Goal: Task Accomplishment & Management: Complete application form

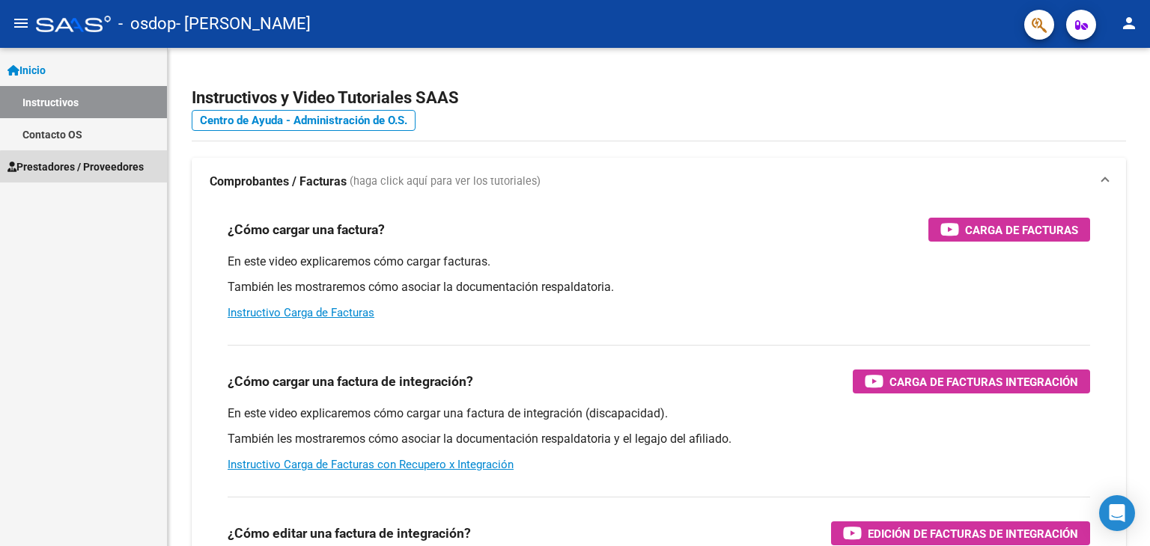
click at [90, 171] on span "Prestadores / Proveedores" at bounding box center [75, 167] width 136 height 16
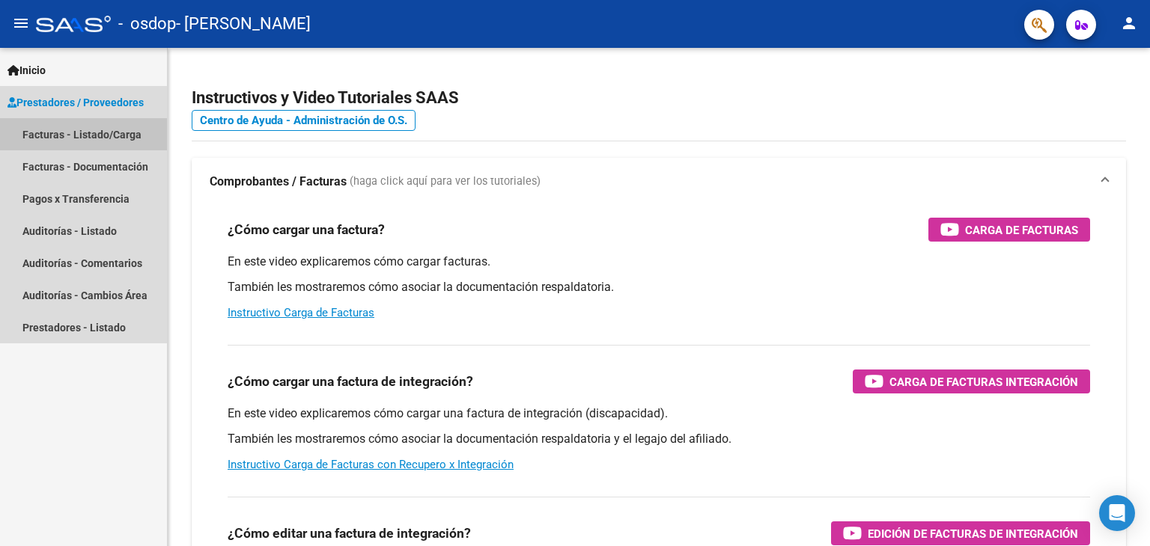
click at [128, 132] on link "Facturas - Listado/Carga" at bounding box center [83, 134] width 167 height 32
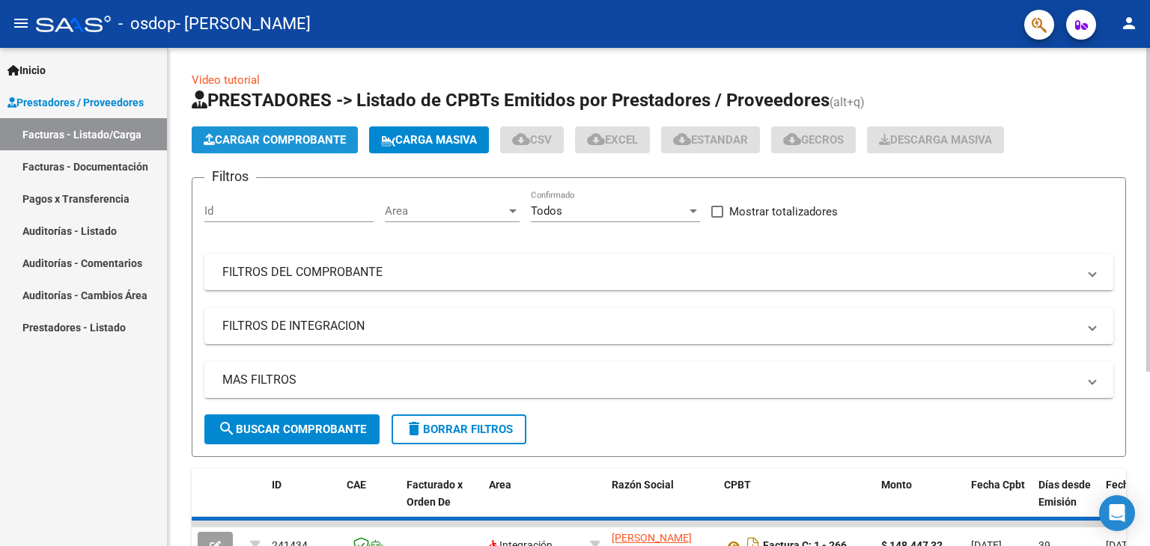
click at [275, 133] on span "Cargar Comprobante" at bounding box center [275, 139] width 142 height 13
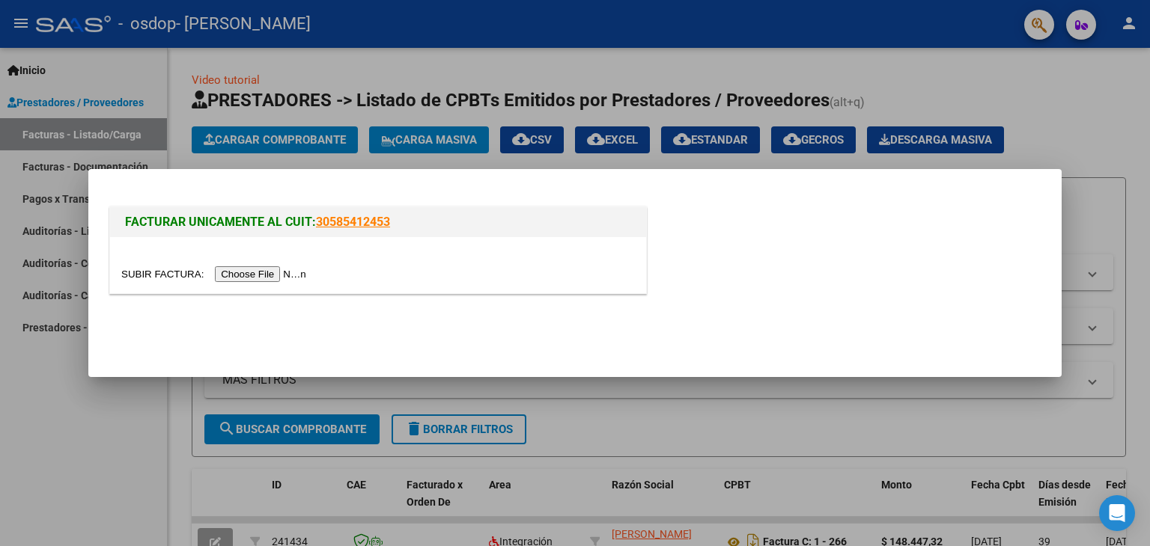
click at [253, 279] on input "file" at bounding box center [215, 274] width 189 height 16
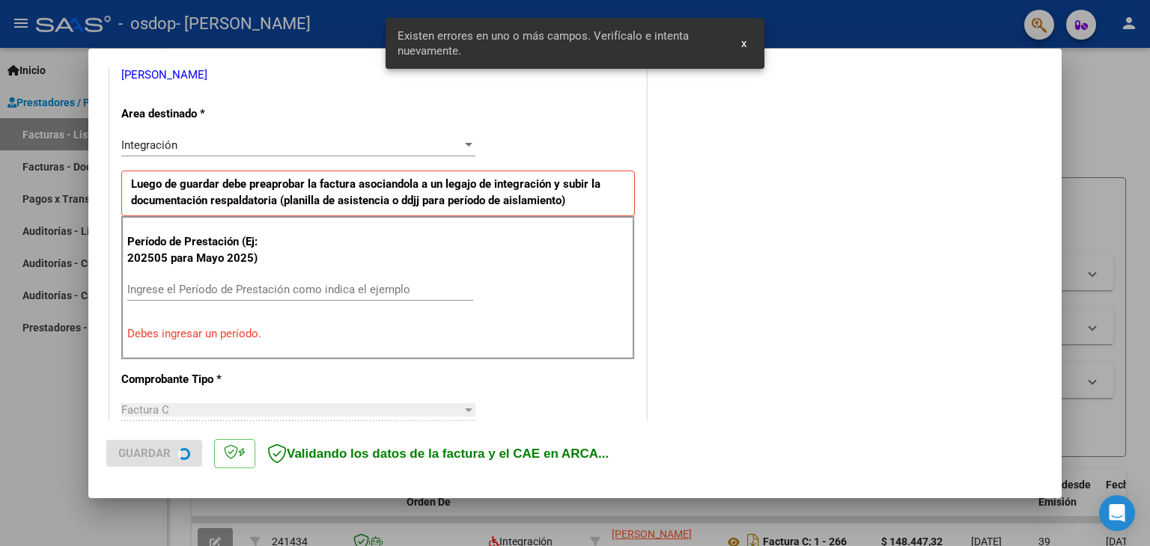
scroll to position [314, 0]
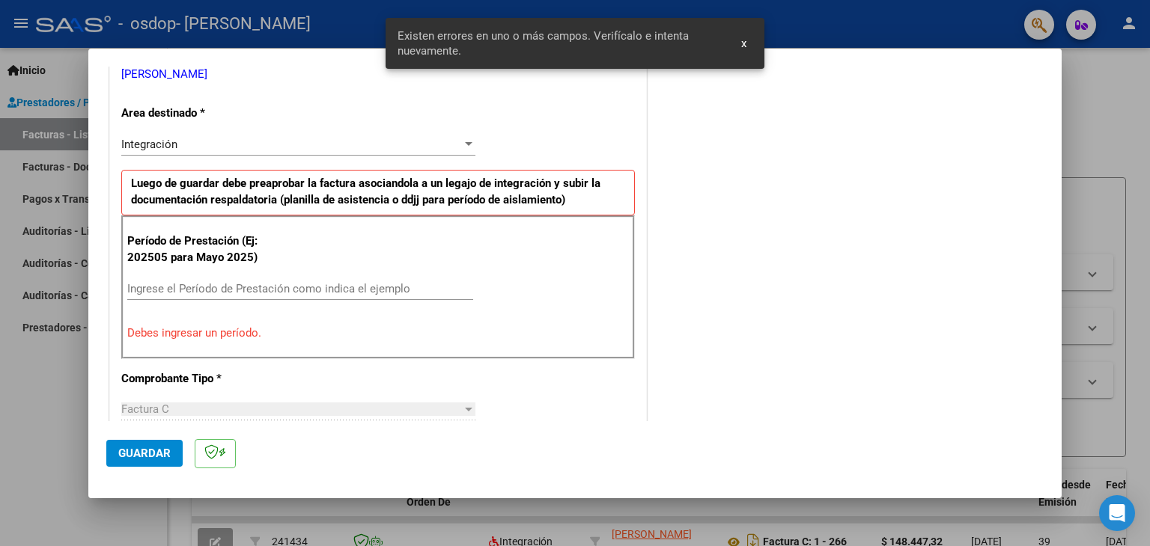
click at [282, 279] on div "Ingrese el Período de Prestación como indica el ejemplo" at bounding box center [300, 289] width 346 height 22
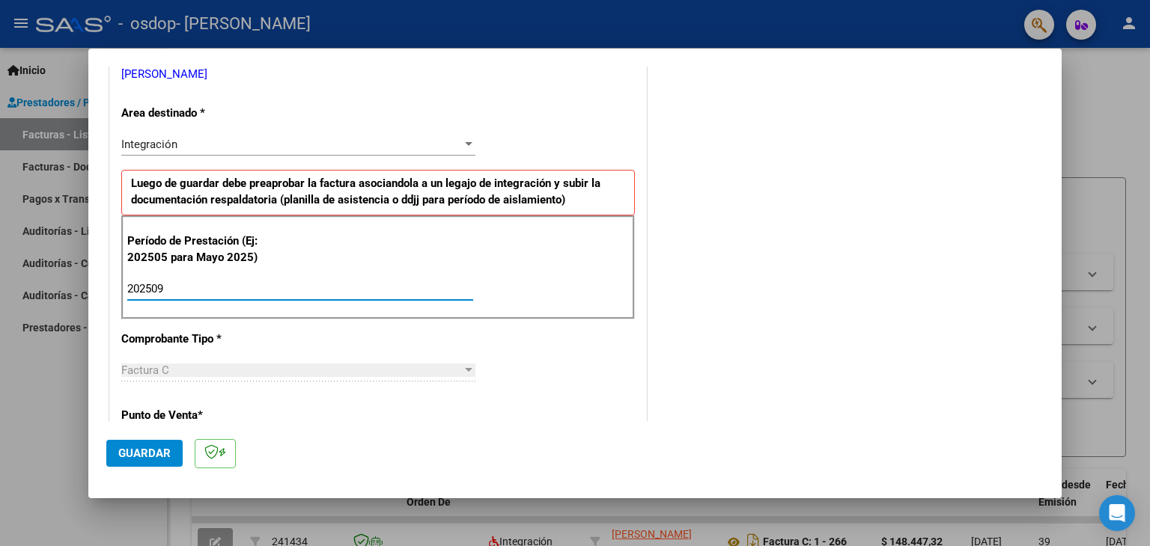
type input "202509"
click at [151, 458] on span "Guardar" at bounding box center [144, 453] width 52 height 13
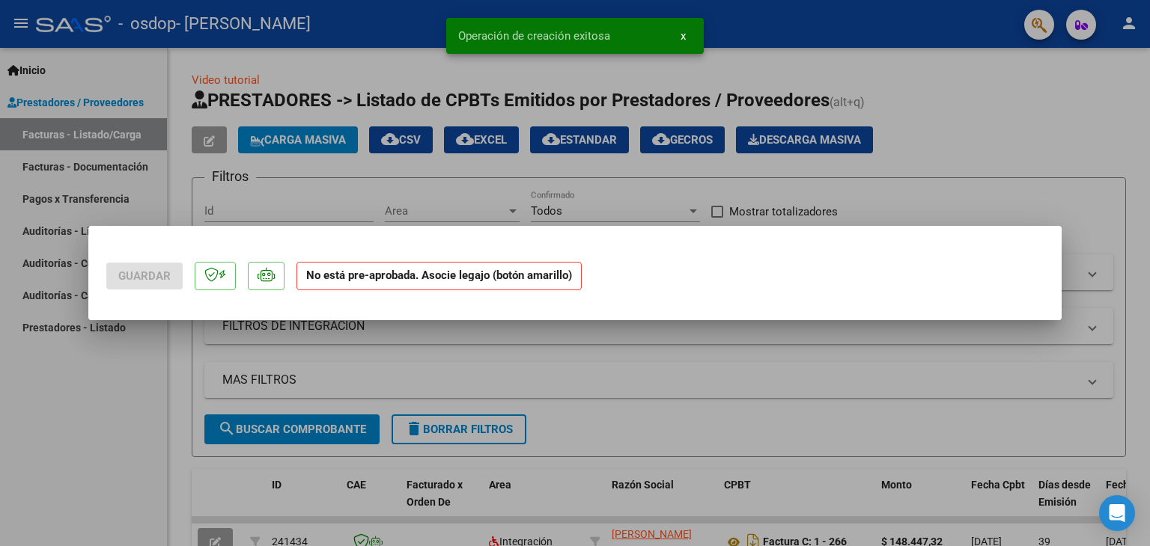
scroll to position [0, 0]
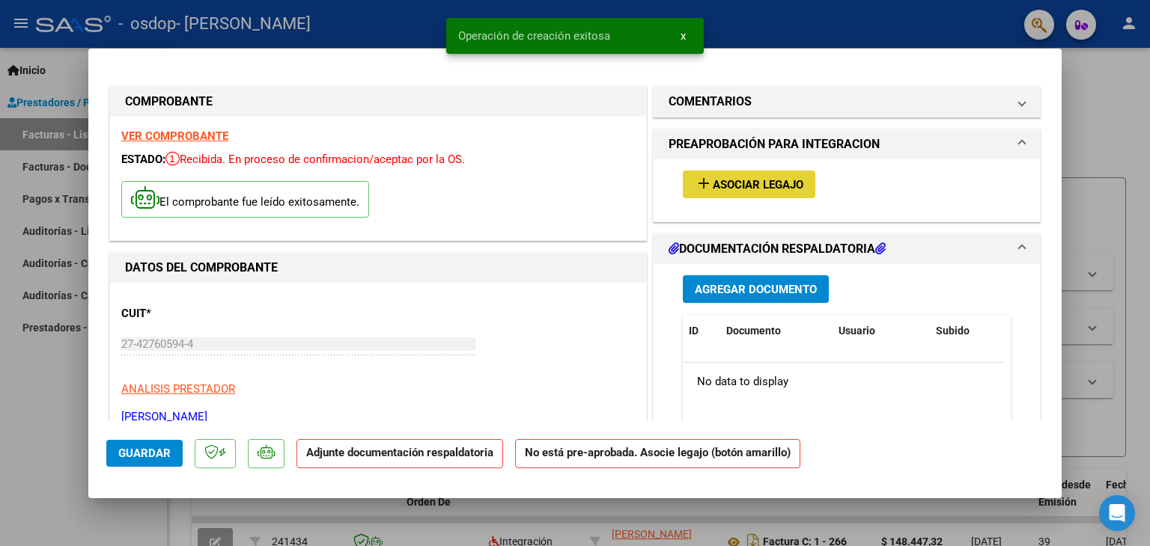
click at [734, 184] on span "Asociar Legajo" at bounding box center [758, 184] width 91 height 13
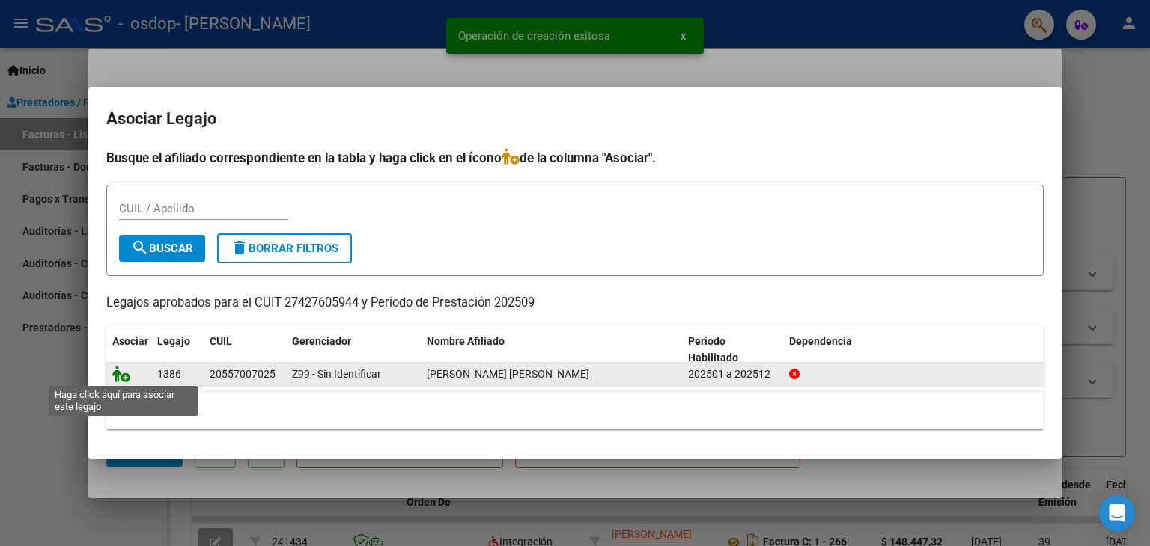
click at [118, 376] on icon at bounding box center [121, 374] width 18 height 16
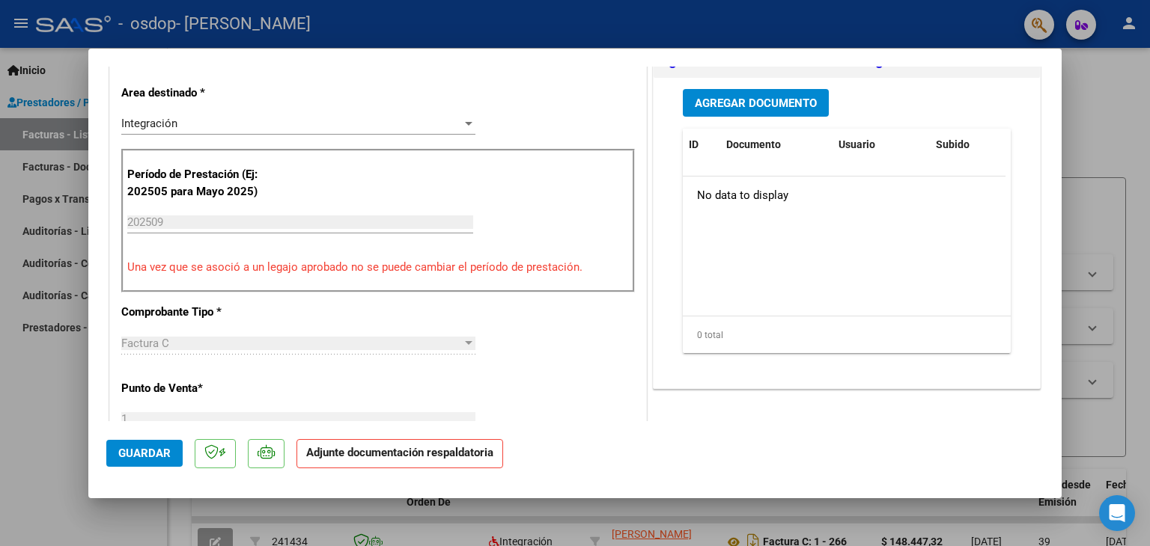
scroll to position [366, 0]
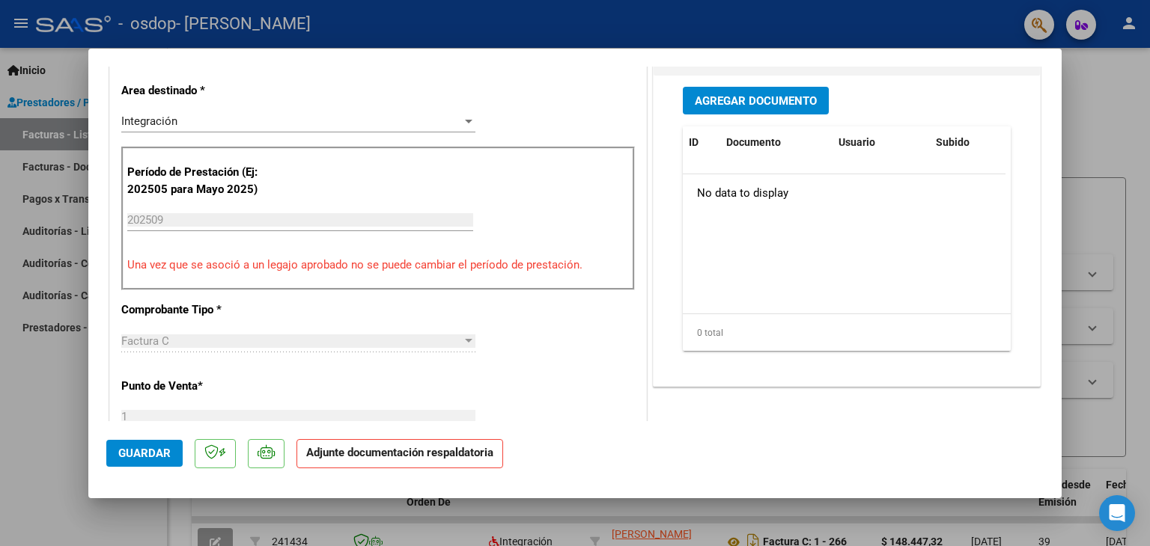
click at [775, 116] on div "Agregar Documento ID Documento Usuario Subido Acción No data to display 0 total…" at bounding box center [846, 225] width 350 height 299
click at [775, 99] on span "Agregar Documento" at bounding box center [756, 100] width 122 height 13
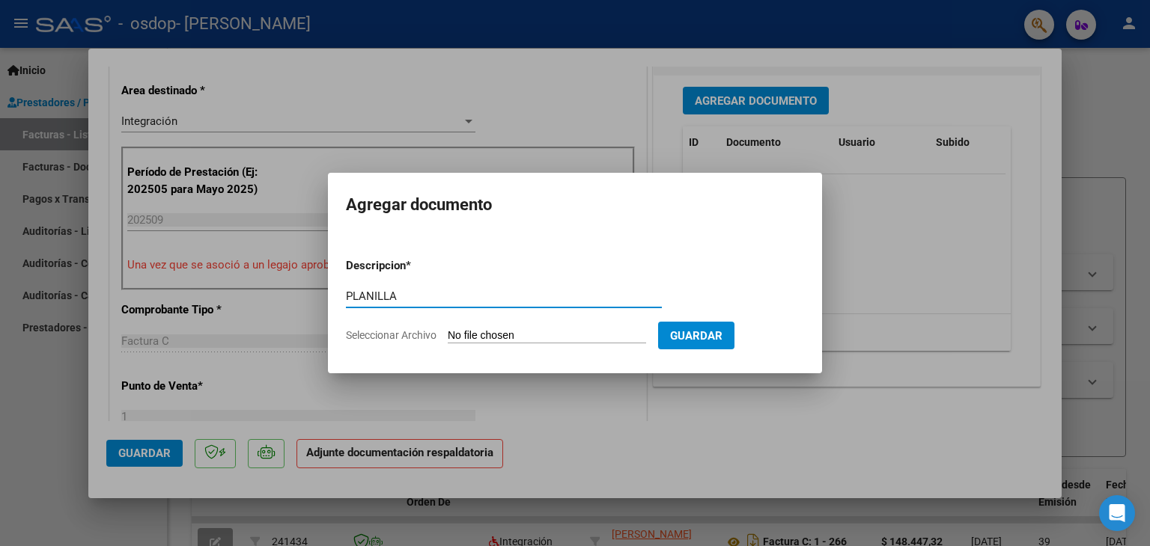
type input "PLANILLA"
click at [522, 332] on input "Seleccionar Archivo" at bounding box center [547, 336] width 198 height 14
type input "C:\fakepath\Planilla [PERSON_NAME].pdf"
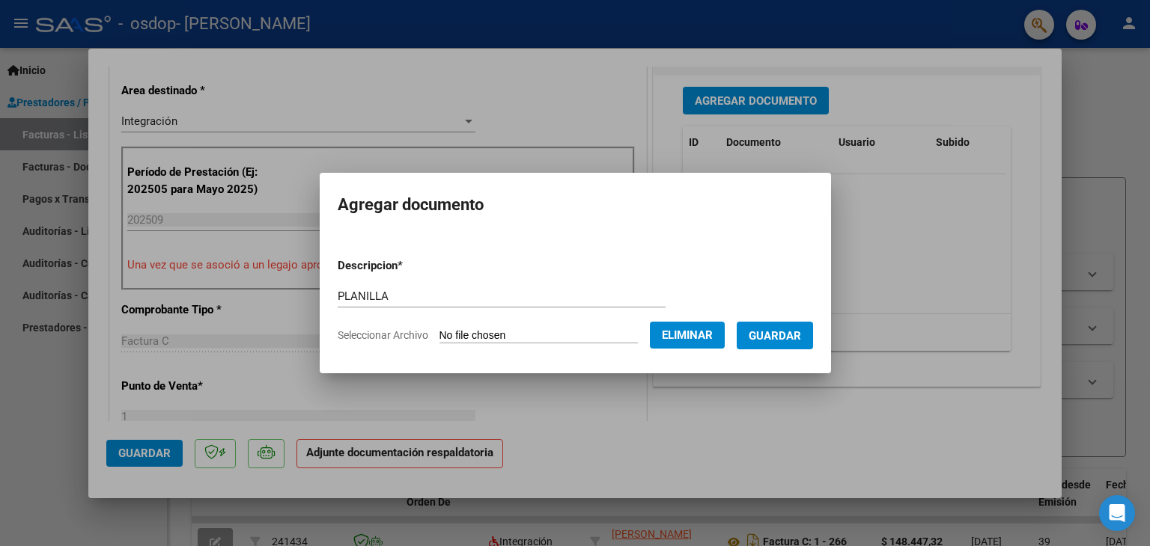
click at [801, 333] on span "Guardar" at bounding box center [775, 335] width 52 height 13
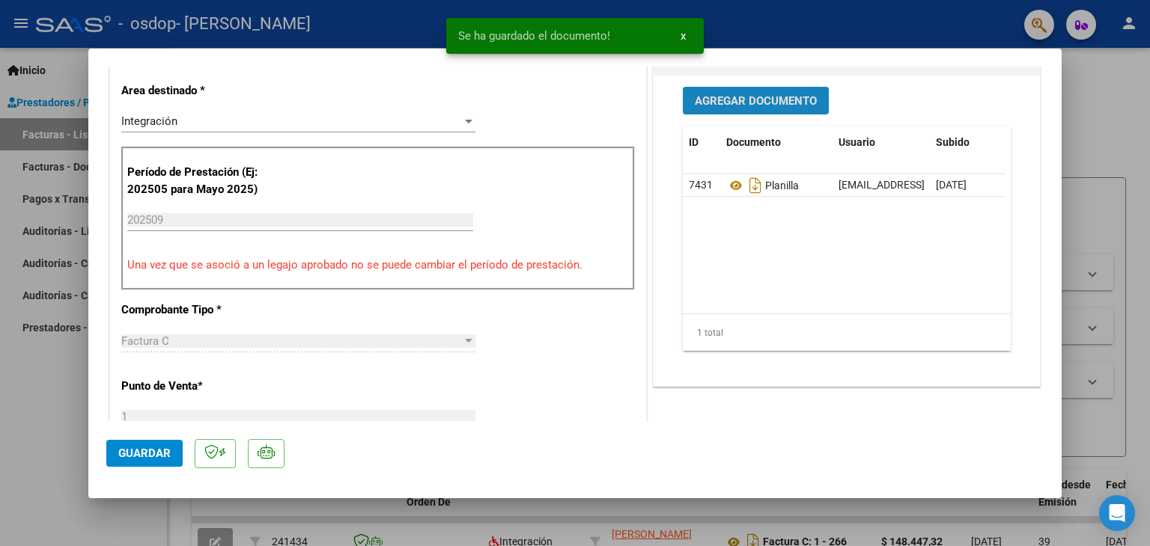
click at [719, 94] on span "Agregar Documento" at bounding box center [756, 100] width 122 height 13
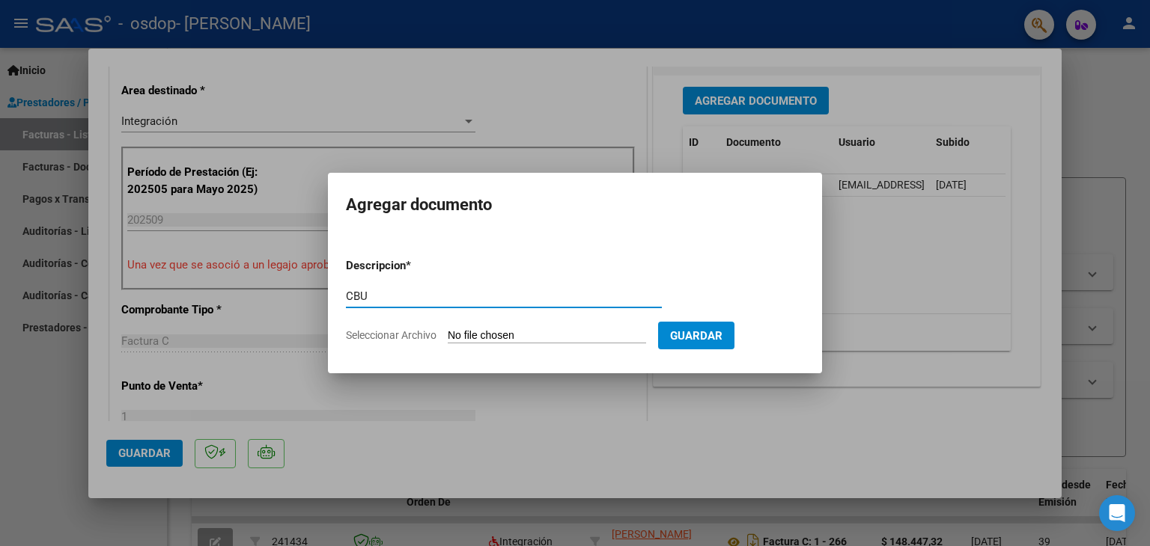
type input "CBU"
click at [484, 345] on form "Descripcion * CBU Escriba aquí una descripcion Seleccionar Archivo Guardar" at bounding box center [575, 300] width 458 height 109
click at [501, 333] on input "Seleccionar Archivo" at bounding box center [547, 336] width 198 height 14
type input "C:\fakepath\Cbu.pdf"
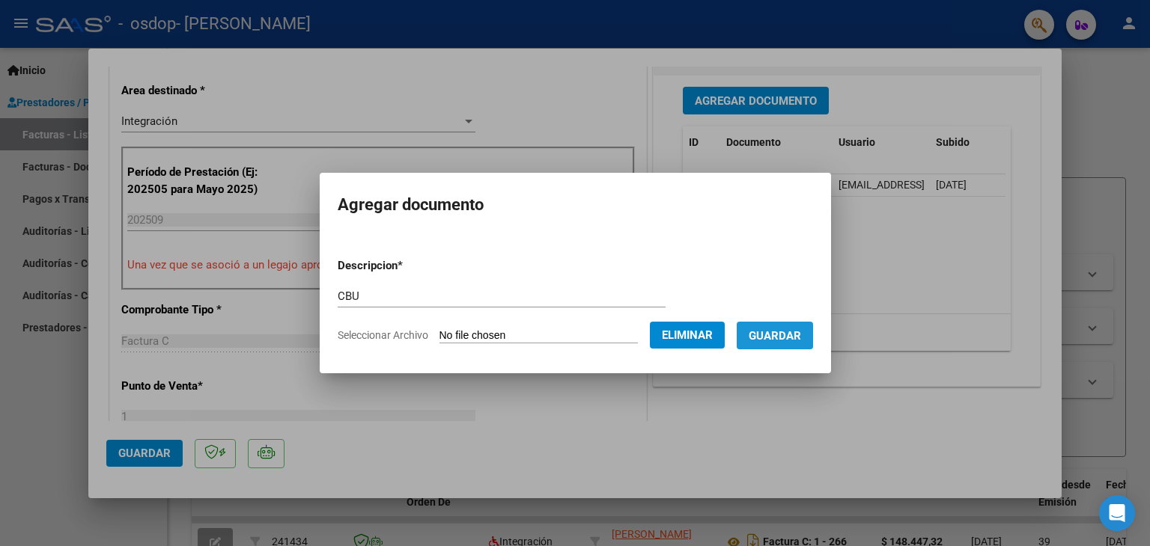
click at [775, 329] on span "Guardar" at bounding box center [775, 335] width 52 height 13
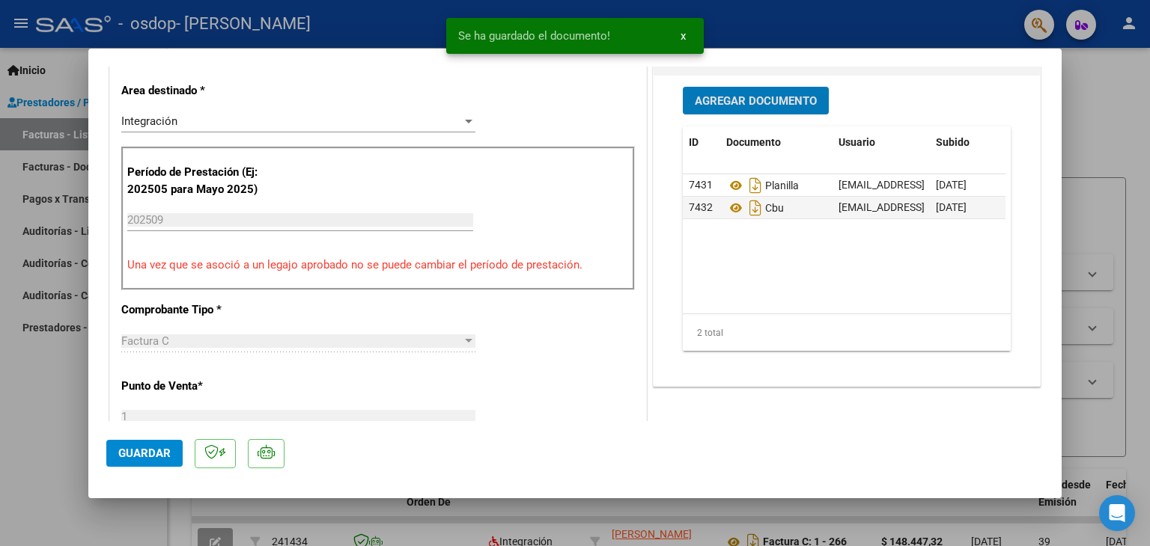
click at [157, 455] on span "Guardar" at bounding box center [144, 453] width 52 height 13
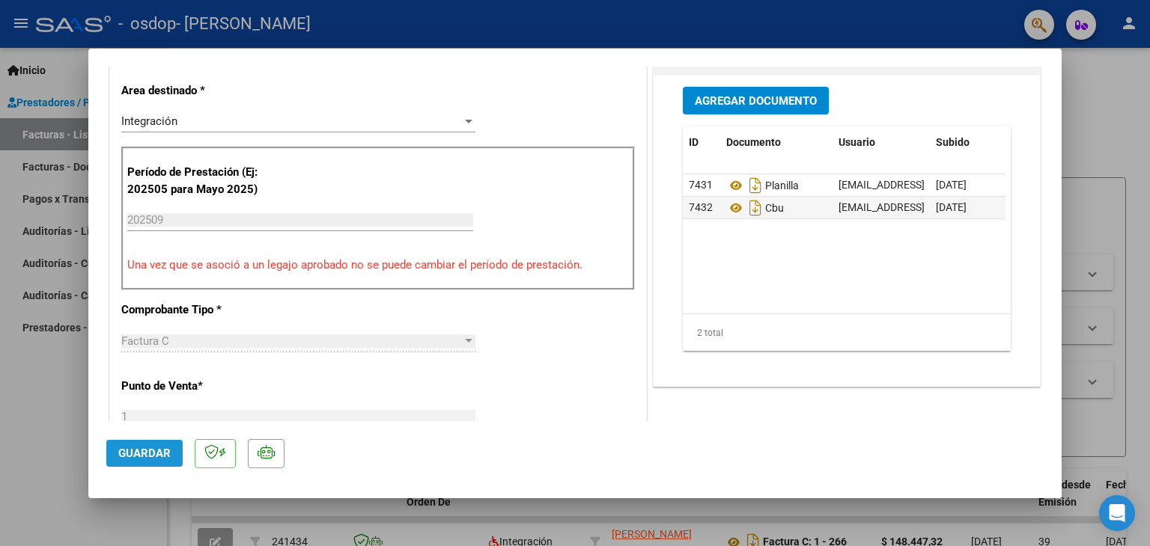
click at [159, 460] on span "Guardar" at bounding box center [144, 453] width 52 height 13
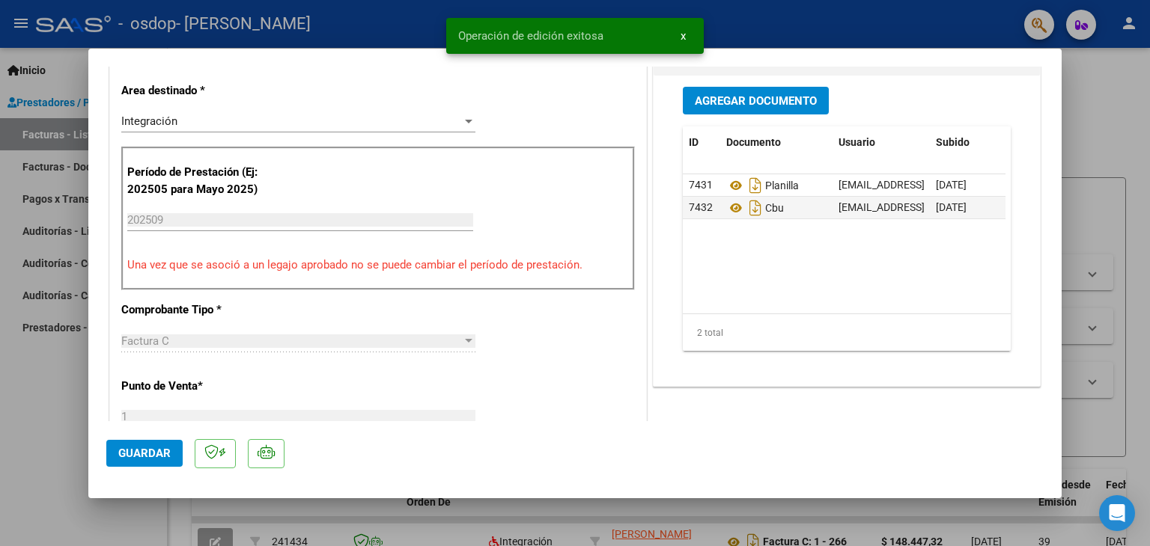
click at [1129, 286] on div at bounding box center [575, 273] width 1150 height 546
type input "$ 0,00"
